Goal: Transaction & Acquisition: Subscribe to service/newsletter

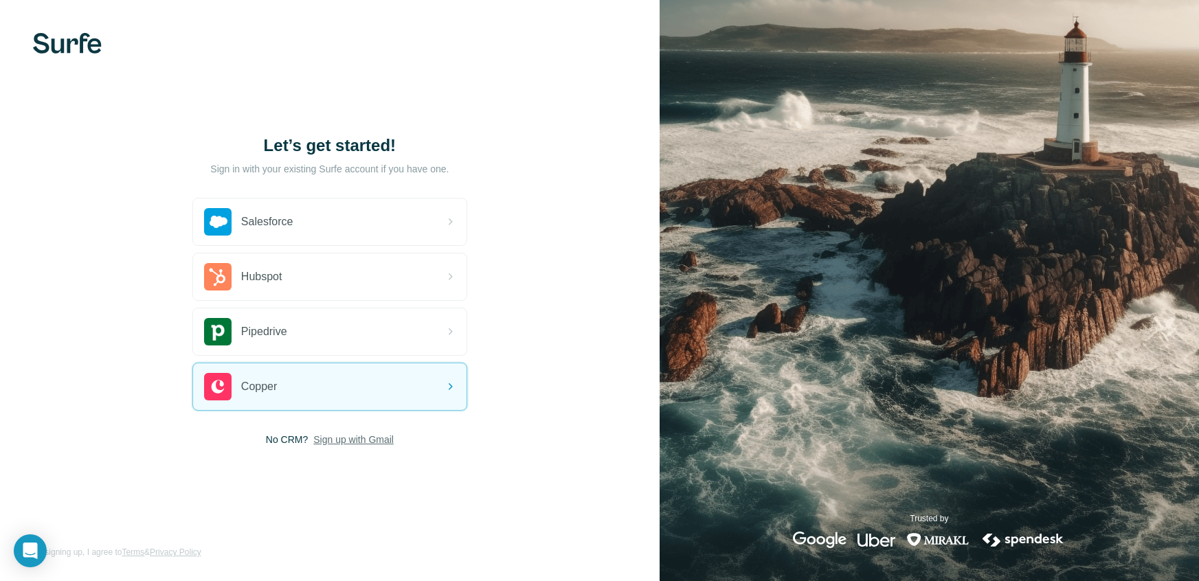
click at [359, 441] on span "Sign up with Gmail" at bounding box center [353, 440] width 80 height 14
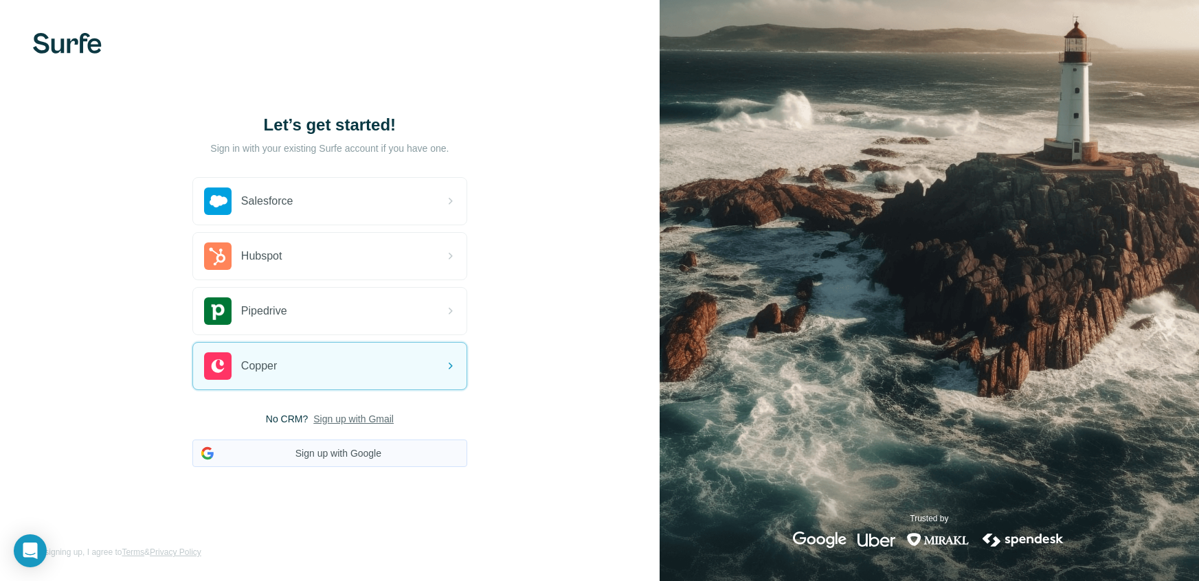
click at [338, 454] on button "Sign up with Google" at bounding box center [329, 453] width 275 height 27
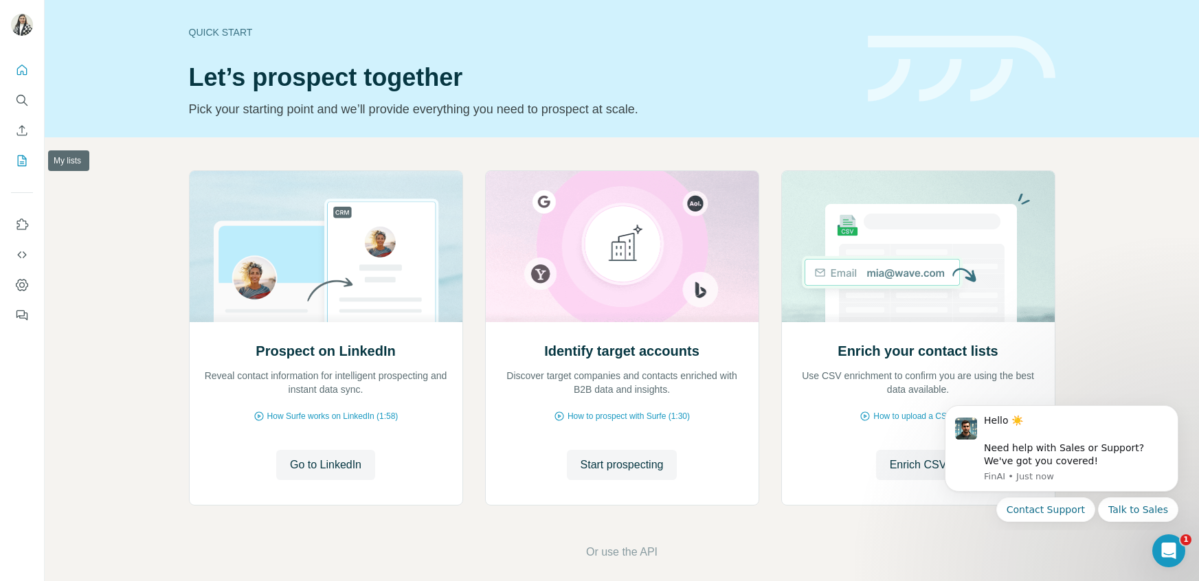
click at [21, 164] on icon "My lists" at bounding box center [22, 161] width 14 height 14
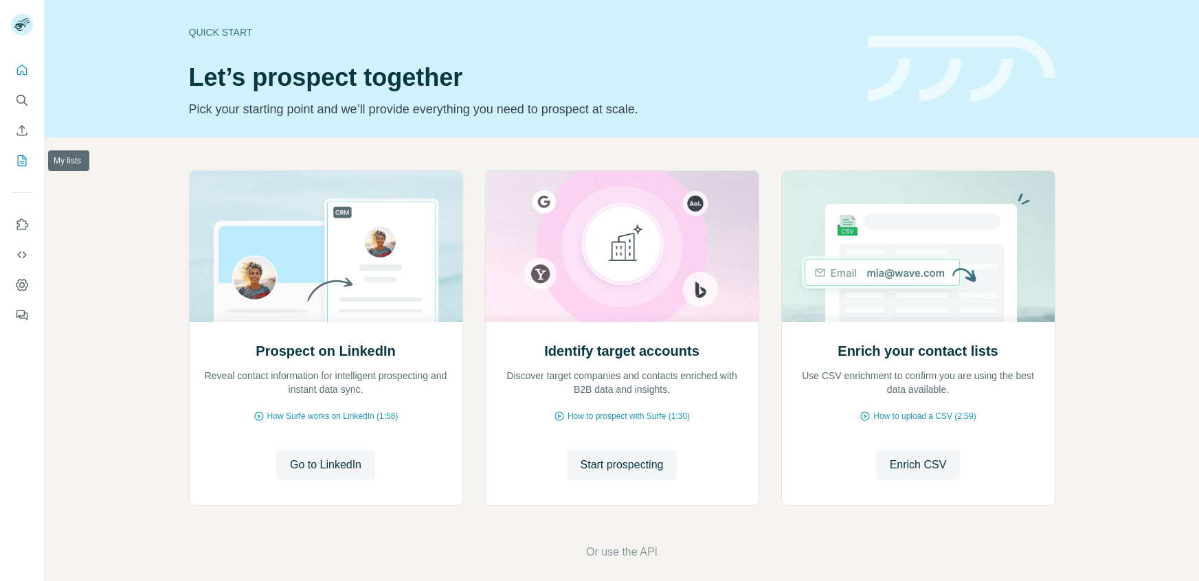
click at [27, 165] on icon "My lists" at bounding box center [22, 161] width 14 height 14
